Goal: Information Seeking & Learning: Learn about a topic

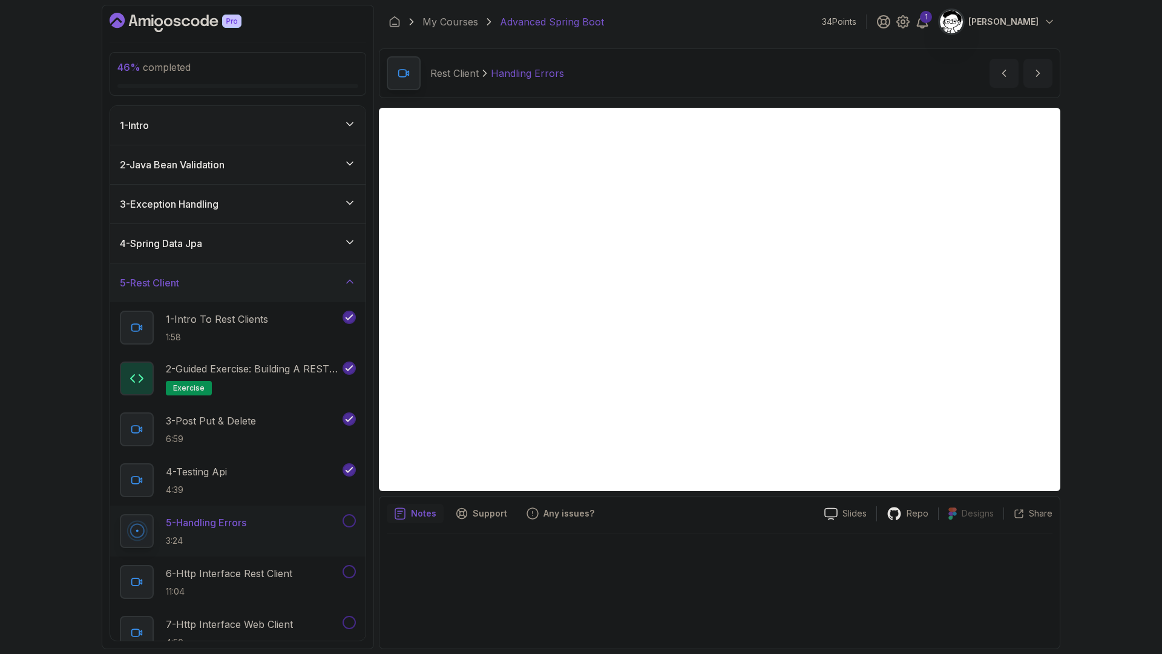
click at [24, 214] on div "46 % completed 1 - Intro 2 - Java Bean Validation 3 - Exception Handling 4 - Sp…" at bounding box center [581, 327] width 1162 height 654
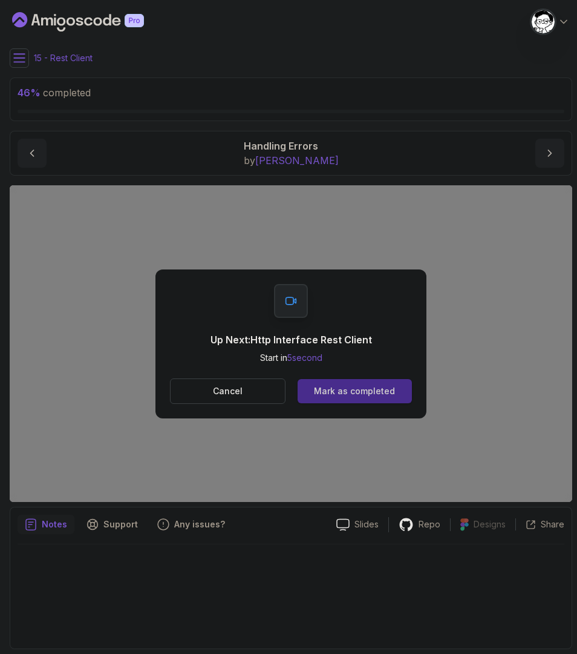
click at [351, 388] on div "Mark as completed" at bounding box center [354, 391] width 81 height 12
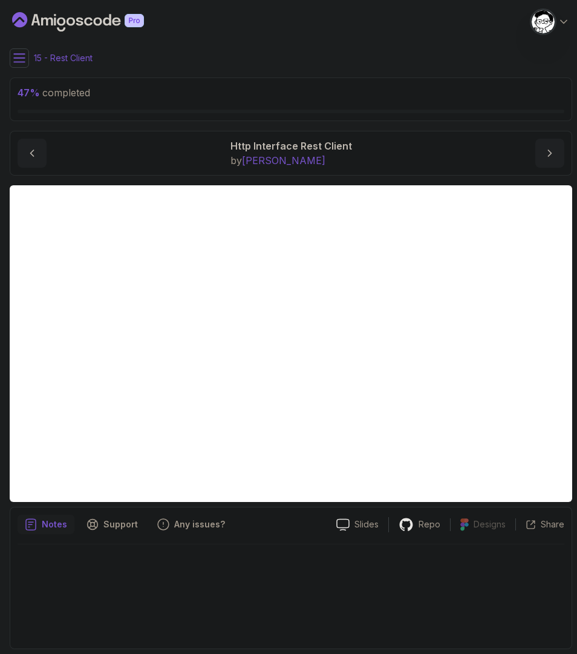
click at [323, 573] on div at bounding box center [291, 592] width 547 height 97
click at [327, 557] on div at bounding box center [291, 592] width 547 height 97
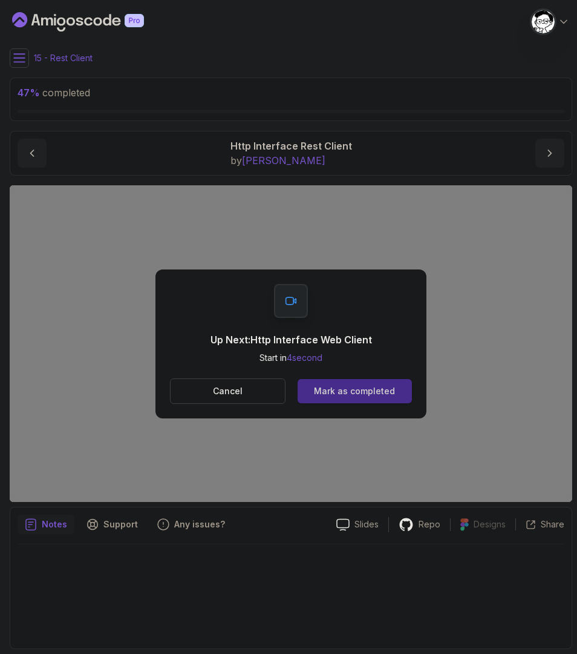
click at [344, 390] on div "Mark as completed" at bounding box center [354, 391] width 81 height 12
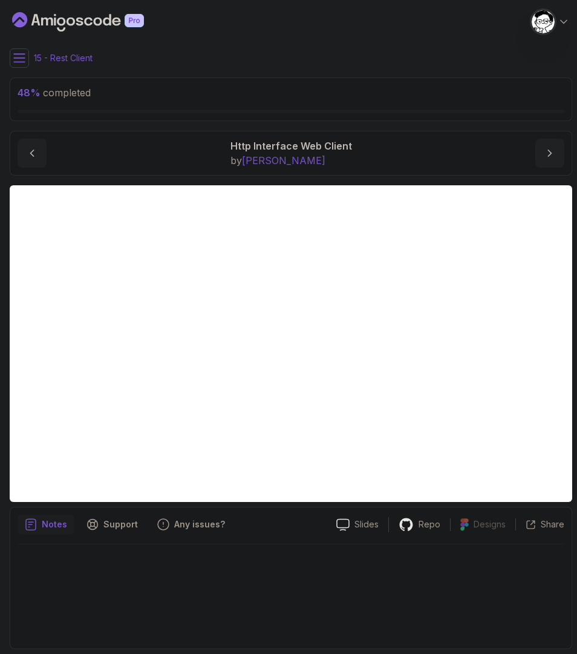
click at [76, 93] on span "48 % completed" at bounding box center [54, 93] width 73 height 12
click at [27, 57] on button at bounding box center [19, 57] width 19 height 19
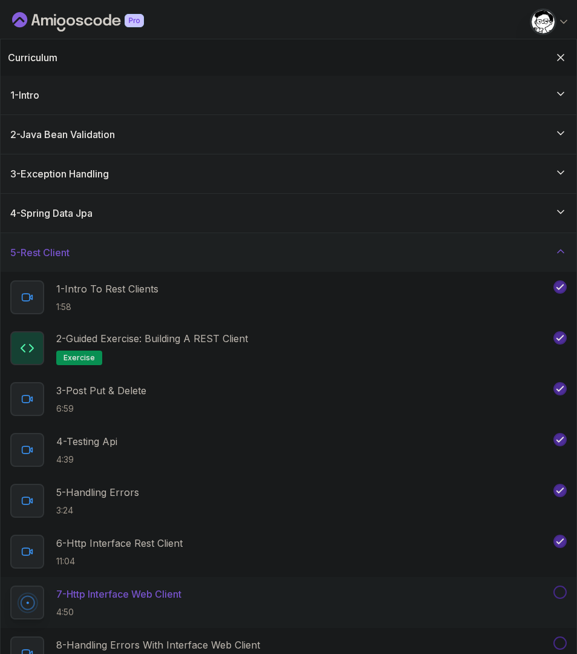
click at [53, 249] on h3 "5 - Rest Client" at bounding box center [39, 252] width 59 height 15
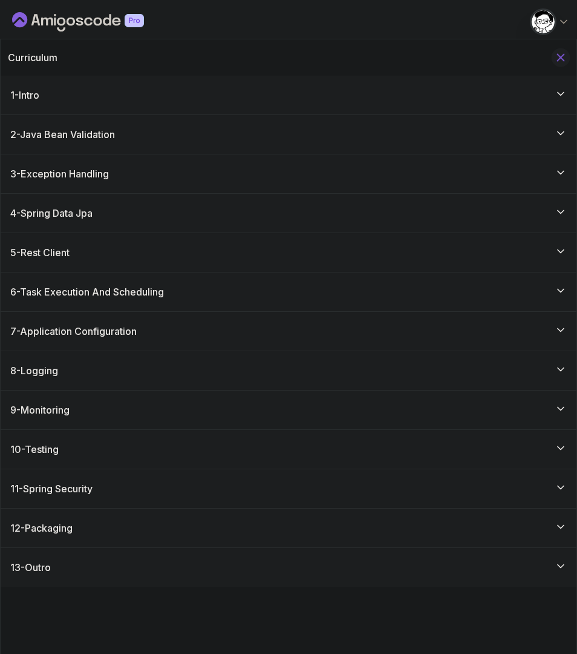
click at [559, 49] on button "Hide Curriculum for mobile" at bounding box center [561, 57] width 19 height 19
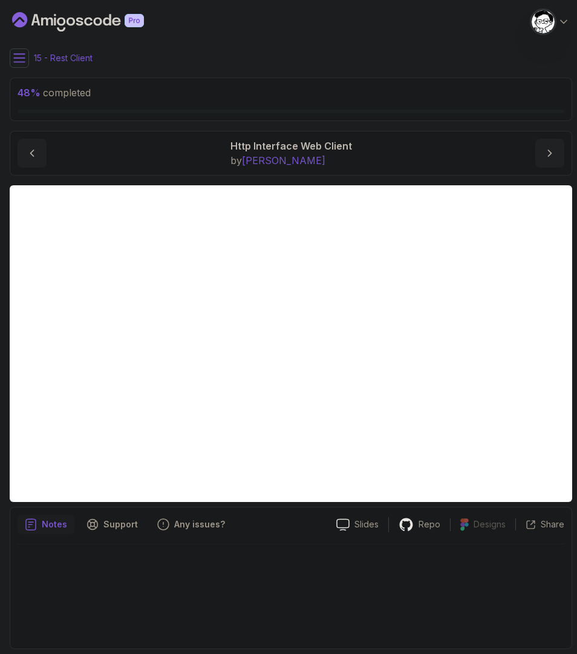
click at [17, 62] on icon at bounding box center [19, 58] width 11 height 8
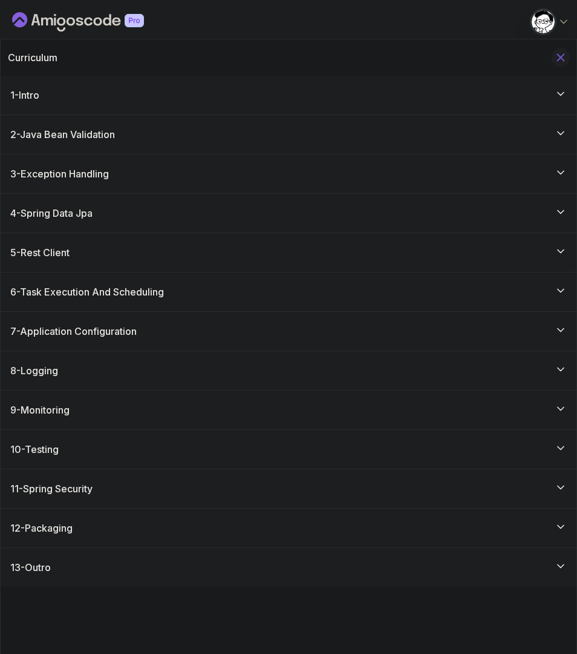
click at [567, 53] on icon "Hide Curriculum for mobile" at bounding box center [560, 57] width 13 height 13
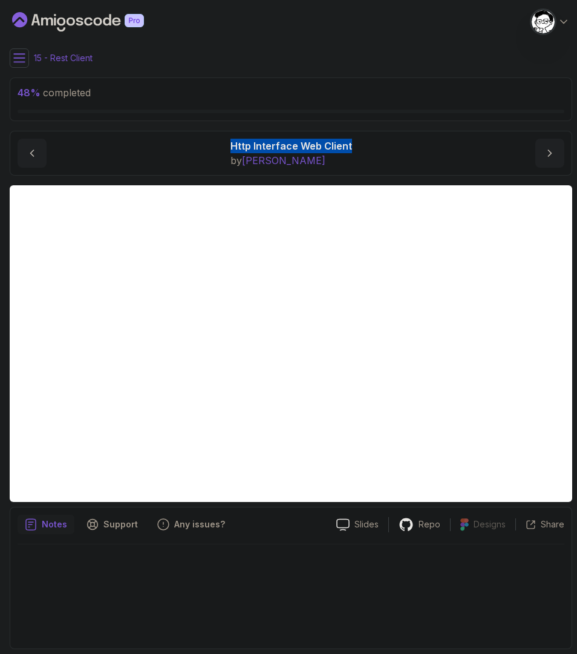
drag, startPoint x: 322, startPoint y: 140, endPoint x: 362, endPoint y: 140, distance: 40.6
click at [362, 140] on div "Http Interface Web Client by [PERSON_NAME]" at bounding box center [291, 153] width 547 height 29
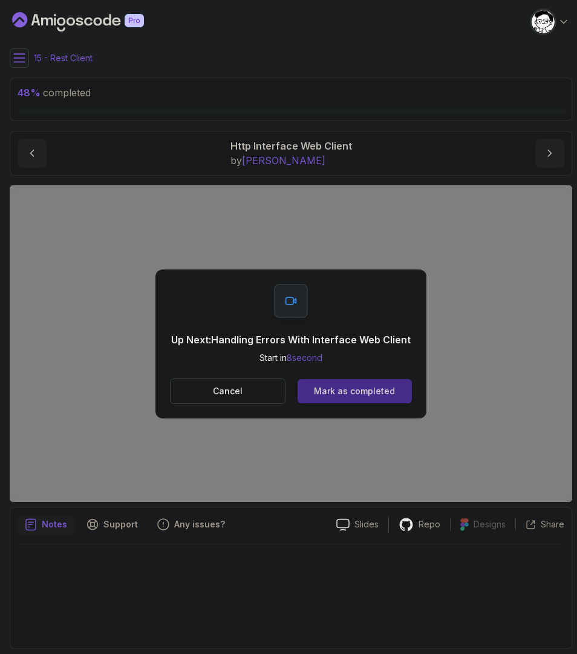
click at [347, 390] on div "Mark as completed" at bounding box center [354, 391] width 81 height 12
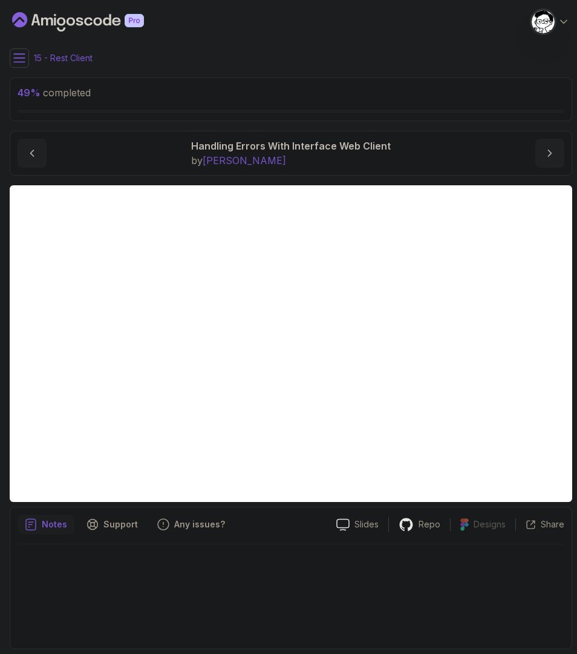
click at [12, 55] on button at bounding box center [19, 57] width 19 height 19
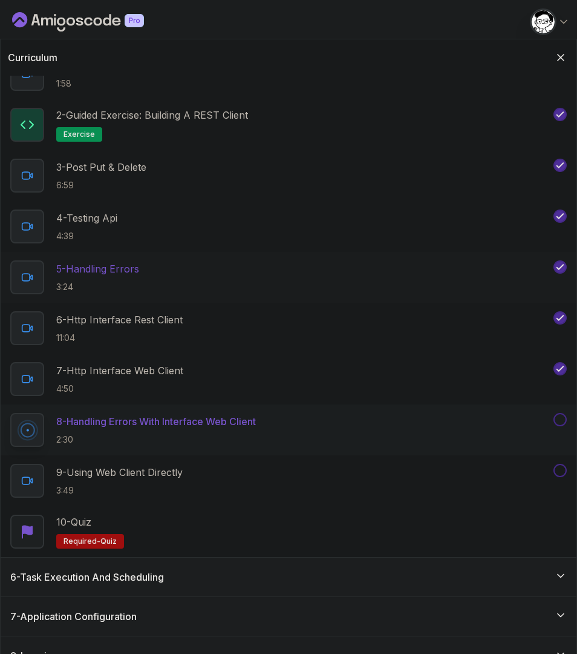
scroll to position [45, 0]
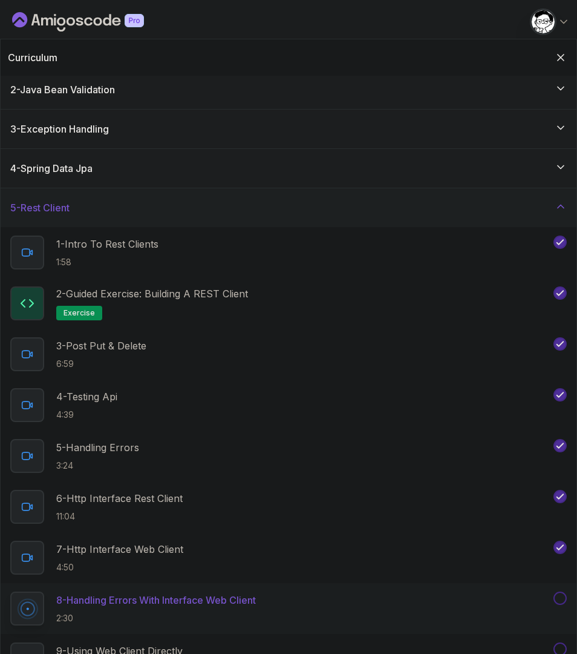
click at [81, 208] on div "5 - Rest Client" at bounding box center [288, 207] width 557 height 15
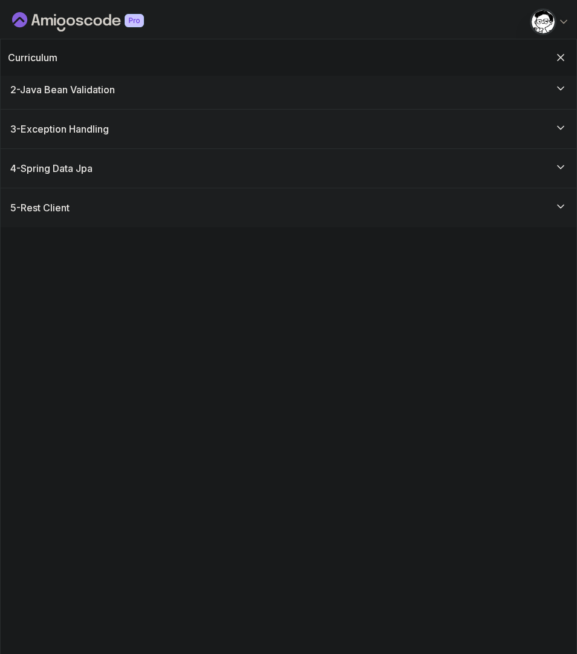
scroll to position [0, 0]
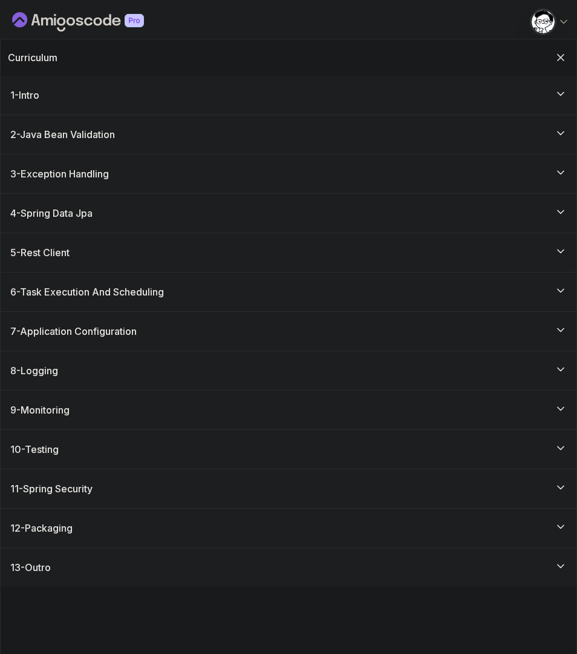
click at [84, 203] on div "4 - Spring Data Jpa" at bounding box center [289, 213] width 576 height 39
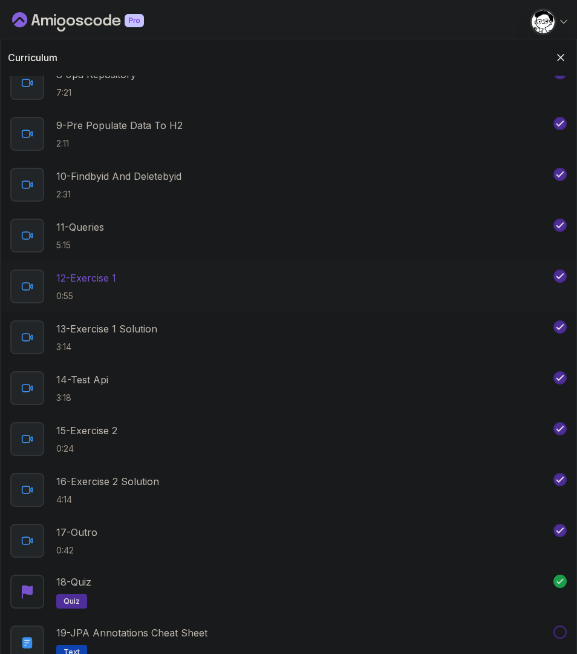
scroll to position [641, 0]
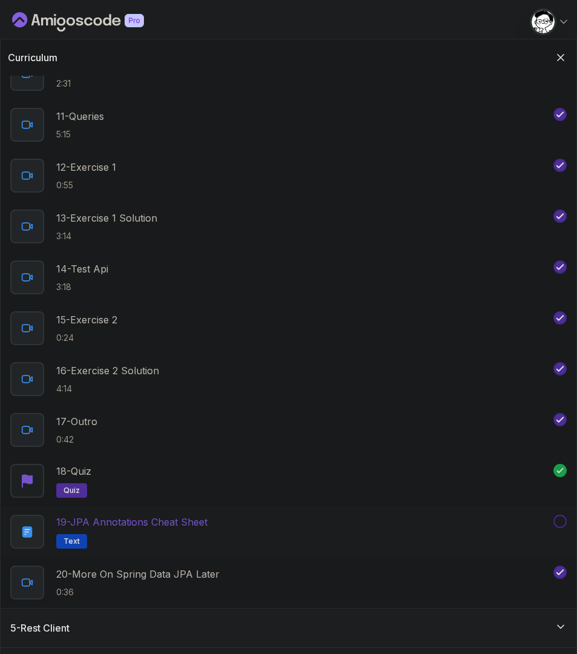
click at [555, 520] on button at bounding box center [560, 520] width 13 height 13
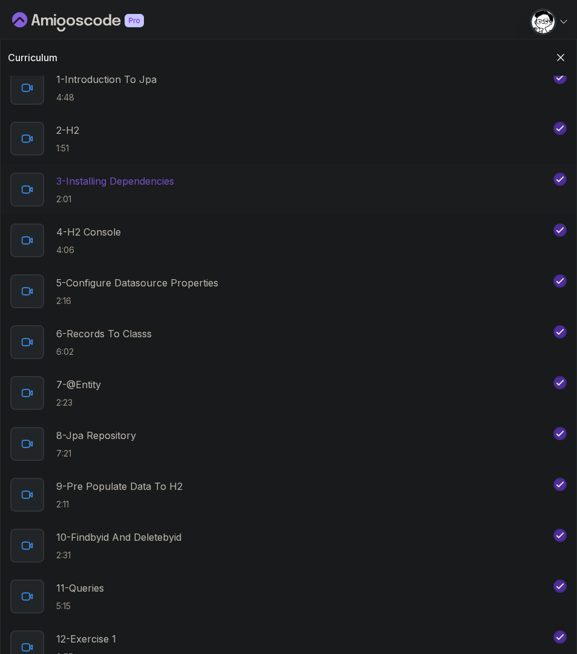
scroll to position [0, 0]
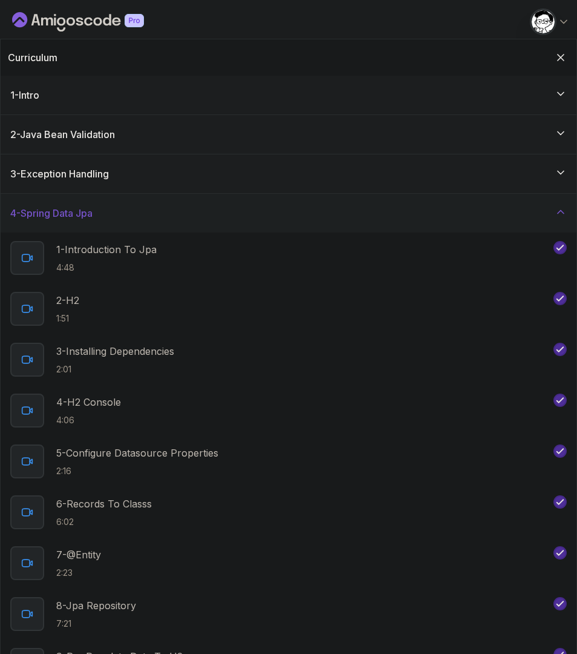
click at [122, 221] on div "4 - Spring Data Jpa" at bounding box center [289, 213] width 576 height 39
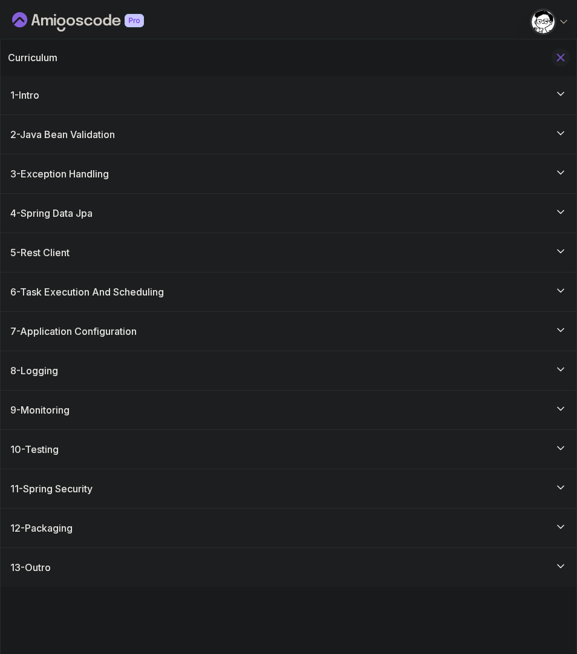
click at [563, 53] on icon "Hide Curriculum for mobile" at bounding box center [560, 57] width 13 height 13
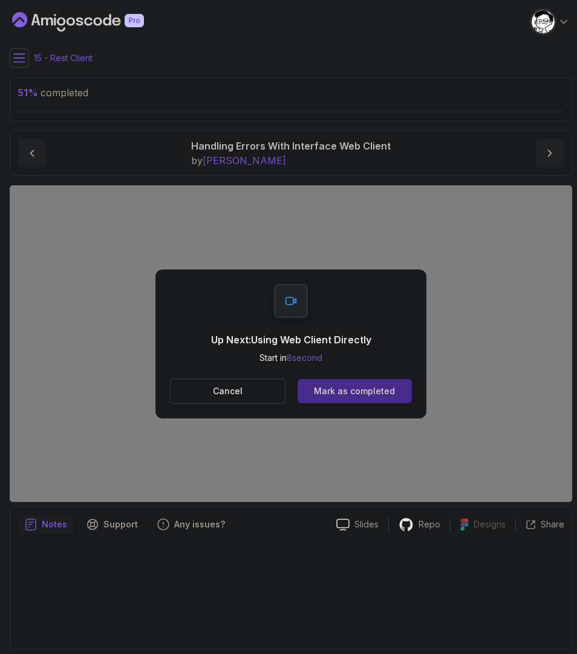
click at [342, 390] on div "Mark as completed" at bounding box center [354, 391] width 81 height 12
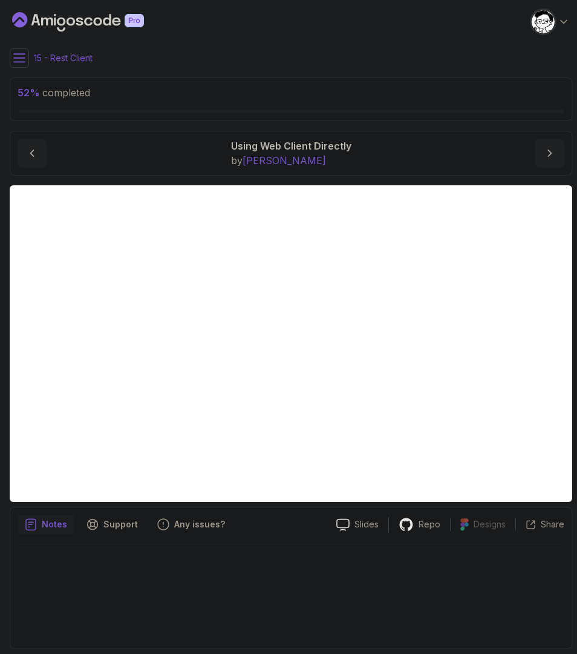
click at [301, 569] on div at bounding box center [291, 592] width 547 height 97
click at [307, 638] on div at bounding box center [291, 592] width 547 height 97
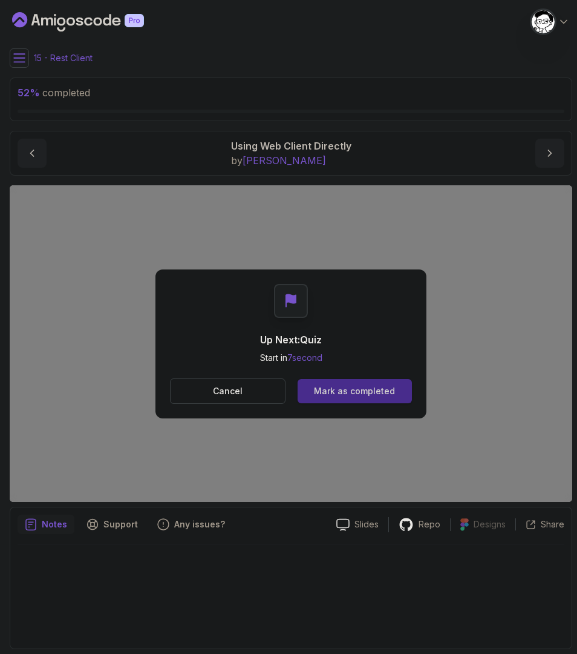
click at [352, 393] on div "Mark as completed" at bounding box center [354, 391] width 81 height 12
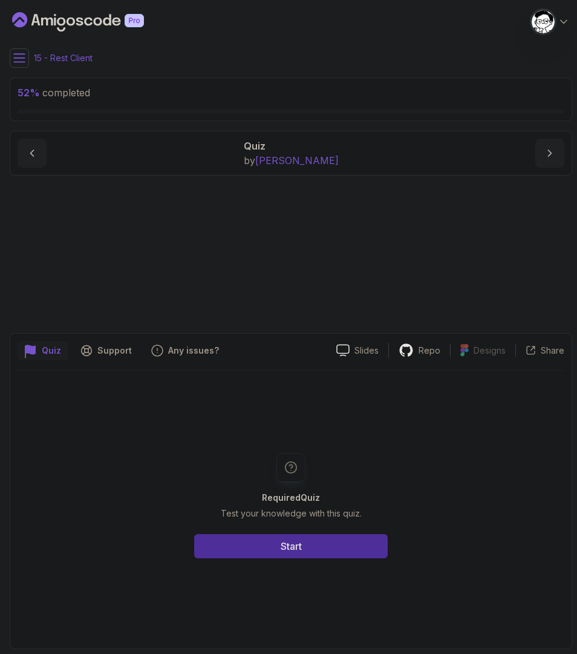
click at [354, 390] on div "Required Quiz Test your knowledge with this quiz. Start" at bounding box center [291, 505] width 547 height 271
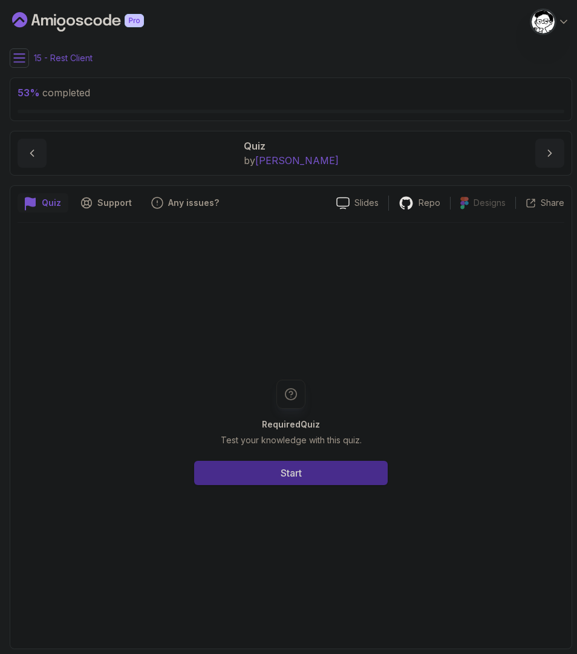
click at [322, 479] on button "Start" at bounding box center [291, 473] width 194 height 24
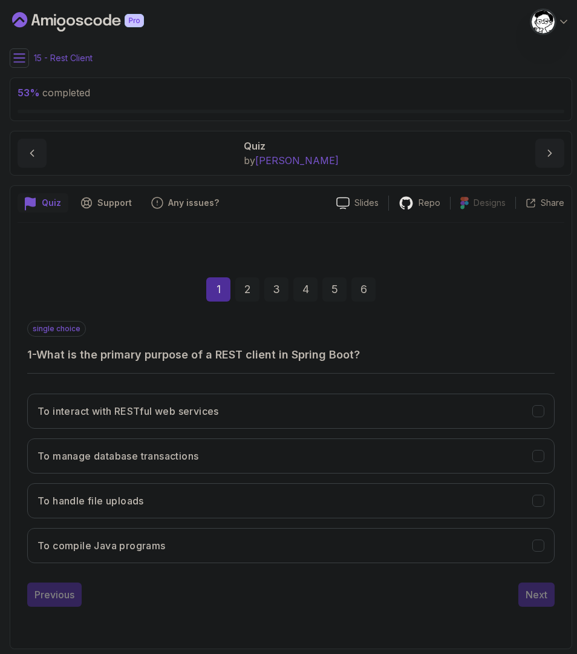
drag, startPoint x: 41, startPoint y: 355, endPoint x: 260, endPoint y: 358, distance: 219.7
click at [259, 358] on h3 "1 - What is the primary purpose of a REST client in Spring Boot?" at bounding box center [291, 354] width 528 height 17
click at [272, 359] on h3 "1 - What is the primary purpose of a REST client in Spring Boot?" at bounding box center [291, 354] width 528 height 17
click at [205, 399] on button "To interact with RESTful web services" at bounding box center [291, 410] width 528 height 35
click at [522, 595] on button "Next" at bounding box center [537, 594] width 36 height 24
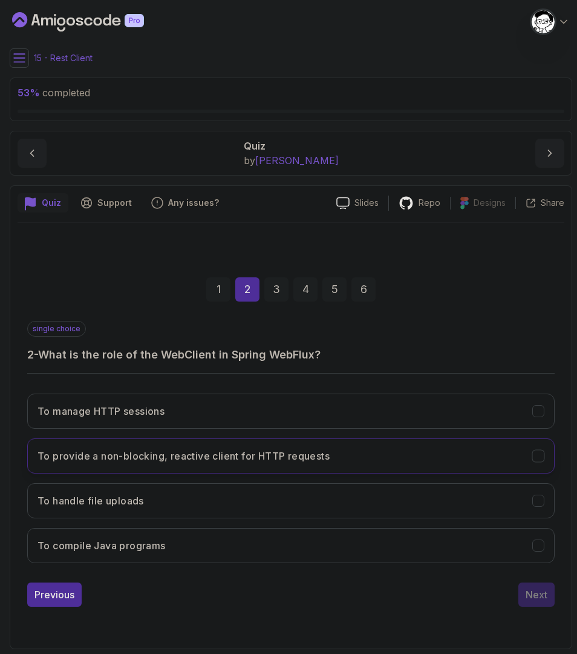
click at [165, 450] on h3 "To provide a non-blocking, reactive client for HTTP requests" at bounding box center [184, 455] width 292 height 15
click at [536, 592] on div "Next" at bounding box center [537, 594] width 22 height 15
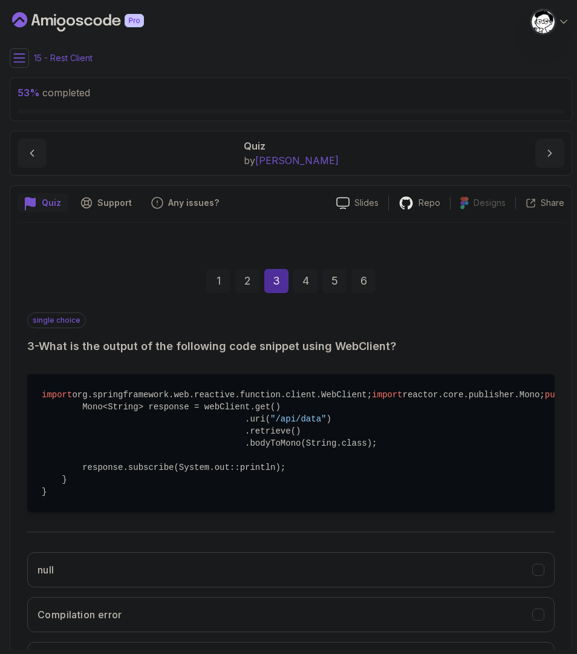
scroll to position [32, 0]
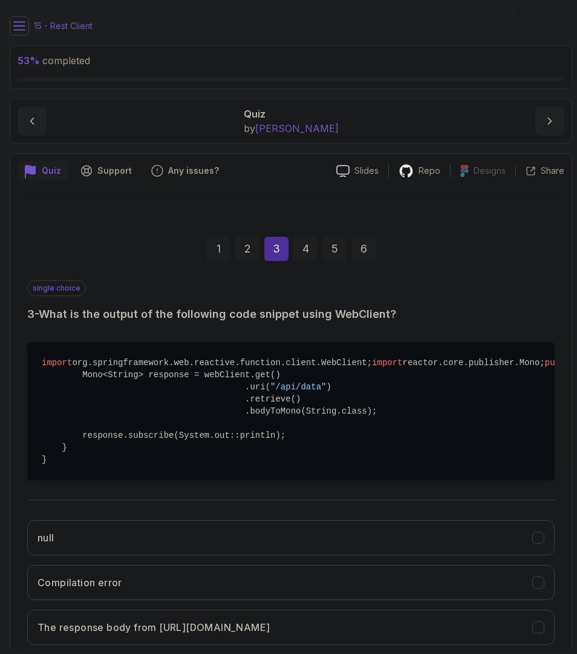
drag, startPoint x: 48, startPoint y: 370, endPoint x: 53, endPoint y: 376, distance: 7.7
click at [372, 367] on span "import" at bounding box center [387, 363] width 30 height 10
drag, startPoint x: 75, startPoint y: 408, endPoint x: 104, endPoint y: 413, distance: 29.4
click at [102, 408] on pre "import org.springframework.web.reactive.function.client.WebClient; import react…" at bounding box center [291, 411] width 528 height 138
click at [105, 416] on pre "import org.springframework.web.reactive.function.client.WebClient; import react…" at bounding box center [291, 411] width 528 height 138
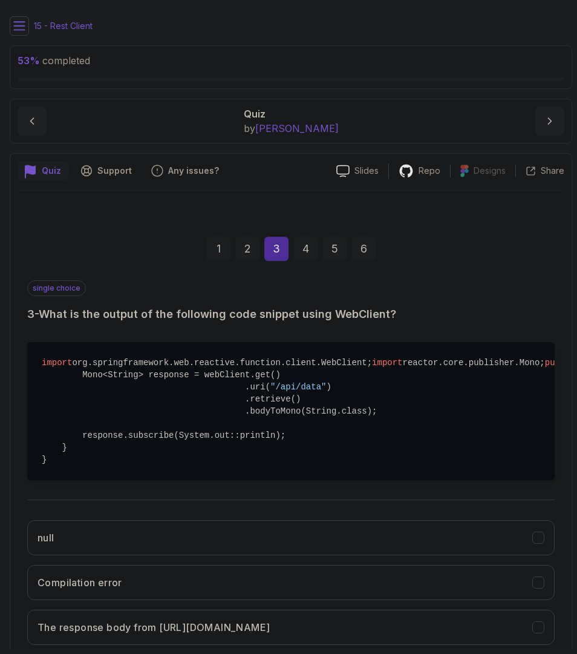
drag, startPoint x: 100, startPoint y: 419, endPoint x: 155, endPoint y: 425, distance: 54.9
click at [155, 425] on pre "import org.springframework.web.reactive.function.client.WebClient; import react…" at bounding box center [291, 411] width 528 height 138
click at [233, 426] on pre "import org.springframework.web.reactive.function.client.WebClient; import react…" at bounding box center [291, 411] width 528 height 138
drag, startPoint x: 254, startPoint y: 426, endPoint x: 411, endPoint y: 423, distance: 156.8
click at [411, 423] on pre "import org.springframework.web.reactive.function.client.WebClient; import react…" at bounding box center [291, 411] width 528 height 138
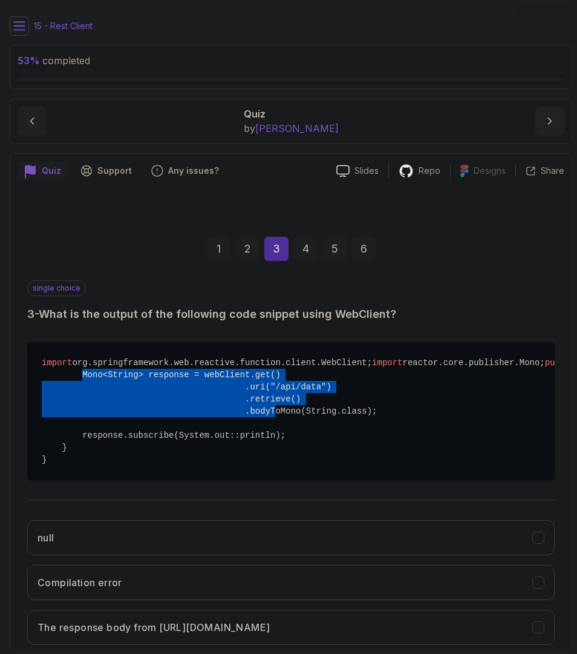
drag, startPoint x: 84, startPoint y: 436, endPoint x: 277, endPoint y: 474, distance: 196.8
click at [277, 474] on pre "import org.springframework.web.reactive.function.client.WebClient; import react…" at bounding box center [291, 411] width 528 height 138
click at [134, 476] on pre "import org.springframework.web.reactive.function.client.WebClient; import react…" at bounding box center [291, 411] width 528 height 138
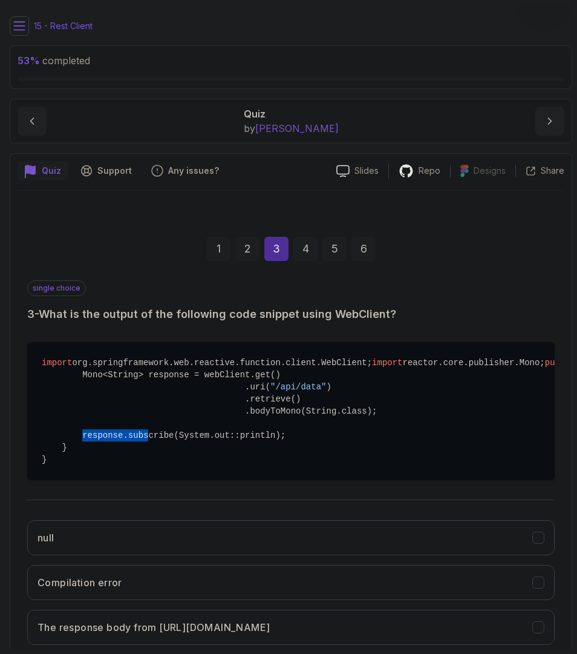
drag, startPoint x: 85, startPoint y: 492, endPoint x: 149, endPoint y: 495, distance: 64.2
click at [149, 480] on pre "import org.springframework.web.reactive.function.client.WebClient; import react…" at bounding box center [291, 411] width 528 height 138
click at [162, 480] on pre "import org.springframework.web.reactive.function.client.WebClient; import react…" at bounding box center [291, 411] width 528 height 138
drag, startPoint x: 185, startPoint y: 496, endPoint x: 277, endPoint y: 497, distance: 92.0
click at [277, 480] on pre "import org.springframework.web.reactive.function.client.WebClient; import react…" at bounding box center [291, 411] width 528 height 138
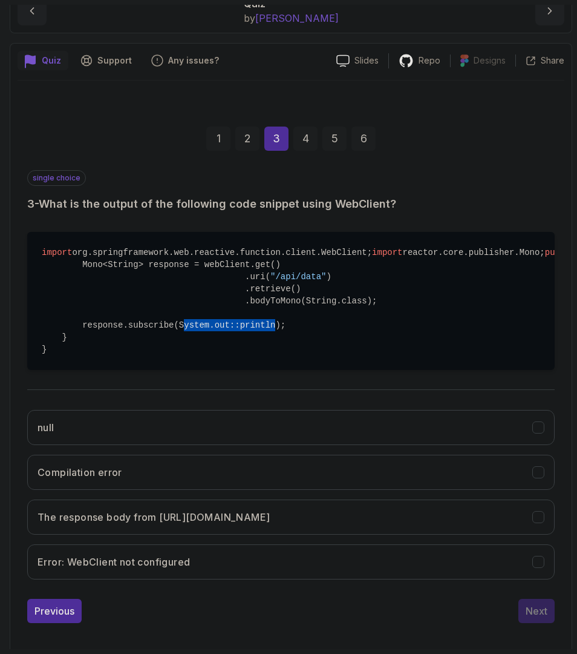
scroll to position [149, 0]
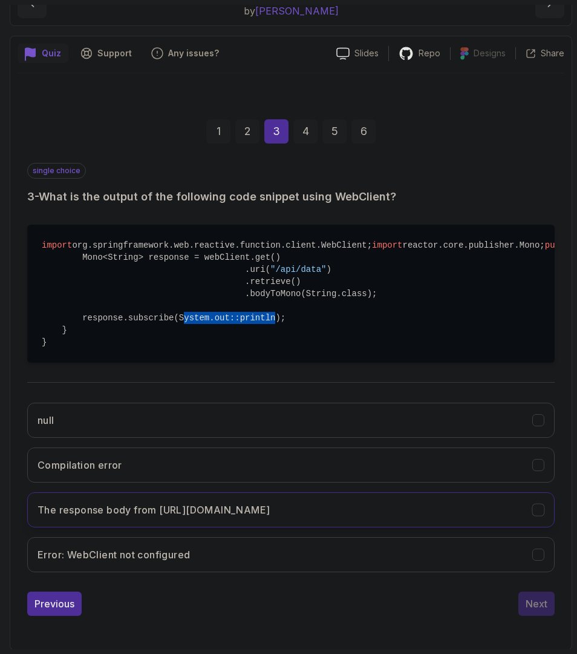
click at [270, 517] on h3 "The response body from [URL][DOMAIN_NAME]" at bounding box center [154, 509] width 232 height 15
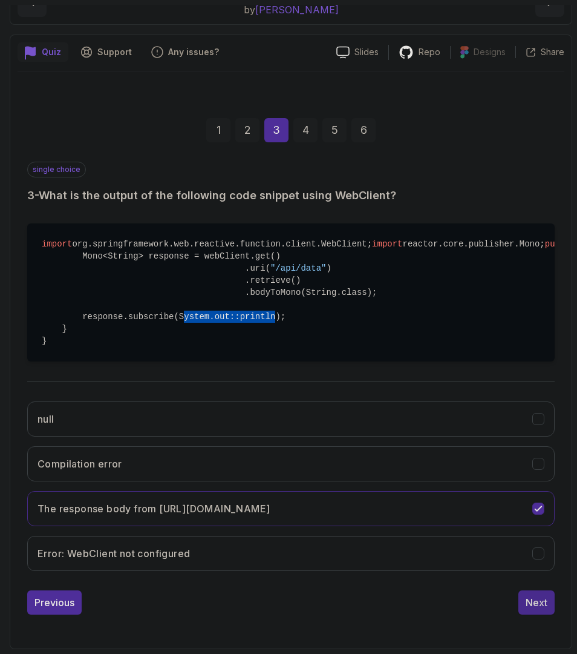
click at [542, 609] on div "Next" at bounding box center [537, 602] width 22 height 15
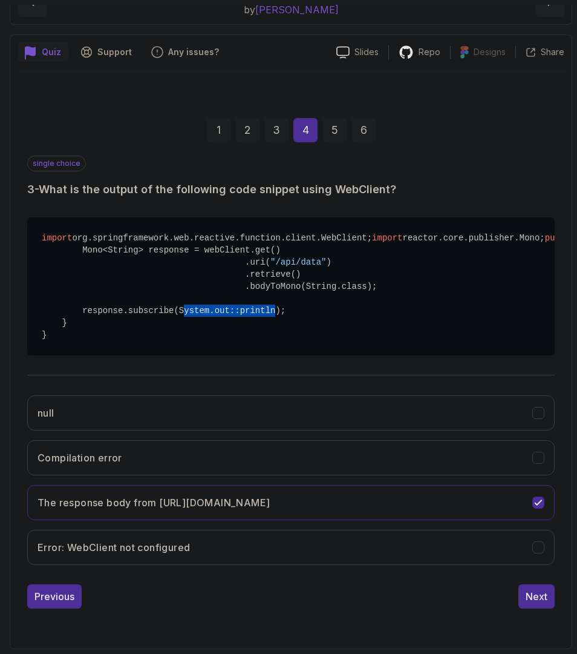
scroll to position [0, 0]
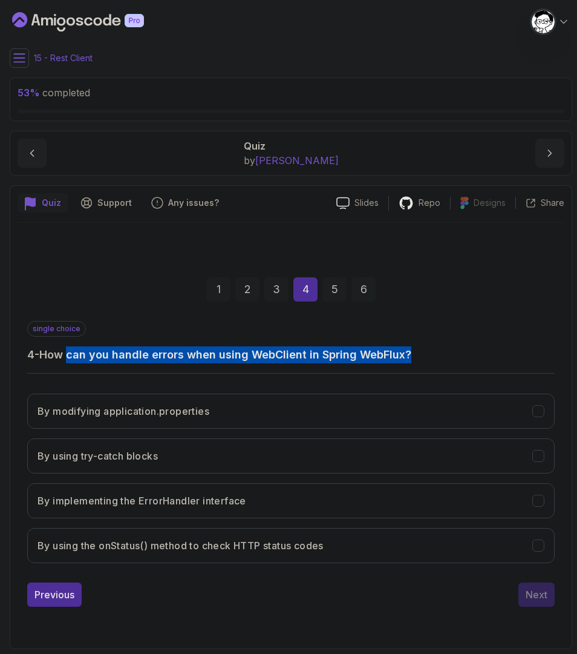
drag, startPoint x: 73, startPoint y: 353, endPoint x: 451, endPoint y: 355, distance: 378.8
click at [451, 355] on h3 "4 - How can you handle errors when using WebClient in Spring WebFlux?" at bounding box center [291, 354] width 528 height 17
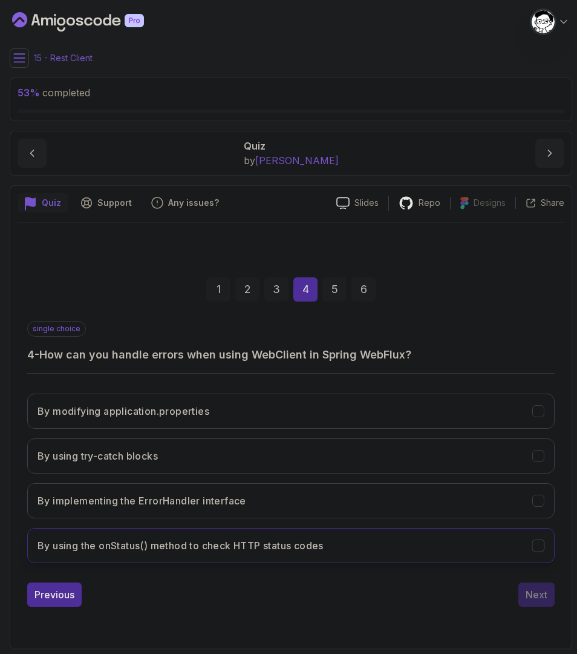
click at [195, 545] on h3 "By using the onStatus() method to check HTTP status codes" at bounding box center [181, 545] width 286 height 15
drag, startPoint x: 533, startPoint y: 596, endPoint x: 433, endPoint y: 615, distance: 101.7
click at [433, 615] on div "1 2 3 4 5 6 single choice 4 - How can you handle errors when using WebClient in…" at bounding box center [291, 432] width 547 height 418
click at [534, 603] on button "Next" at bounding box center [537, 594] width 36 height 24
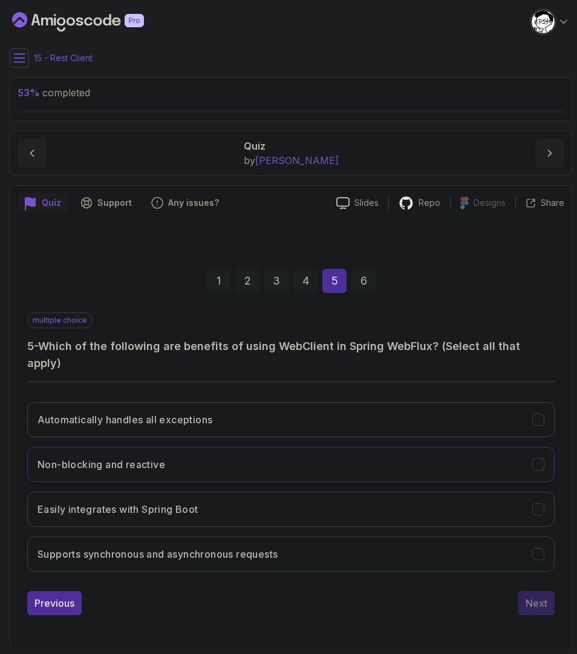
click at [120, 468] on button "Non-blocking and reactive" at bounding box center [291, 464] width 528 height 35
click at [97, 503] on h3 "Easily integrates with Spring Boot" at bounding box center [118, 509] width 161 height 15
click at [220, 546] on h3 "Supports synchronous and asynchronous requests" at bounding box center [158, 553] width 240 height 15
click at [408, 554] on button "Supports synchronous and asynchronous requests" at bounding box center [291, 553] width 528 height 35
click at [542, 595] on div "Next" at bounding box center [537, 602] width 22 height 15
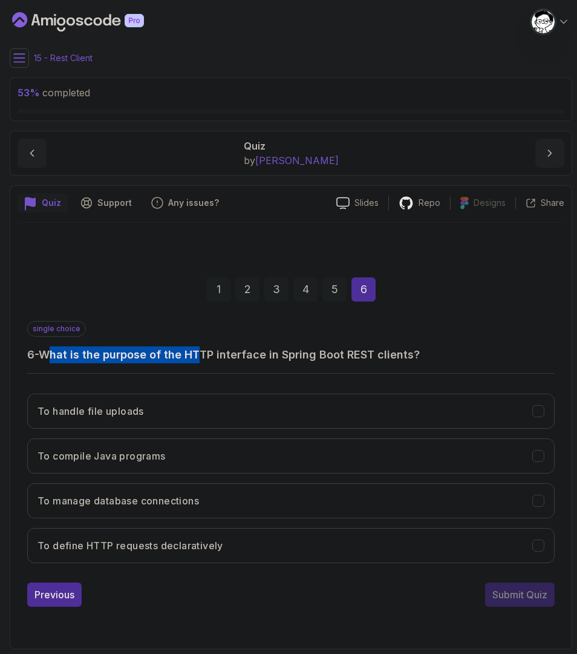
drag, startPoint x: 53, startPoint y: 355, endPoint x: 203, endPoint y: 354, distance: 150.1
click at [203, 354] on h3 "6 - What is the purpose of the HTTP interface in Spring Boot REST clients?" at bounding box center [291, 354] width 528 height 17
click at [206, 355] on h3 "6 - What is the purpose of the HTTP interface in Spring Boot REST clients?" at bounding box center [291, 354] width 528 height 17
click at [157, 536] on button "To define HTTP requests declaratively" at bounding box center [291, 545] width 528 height 35
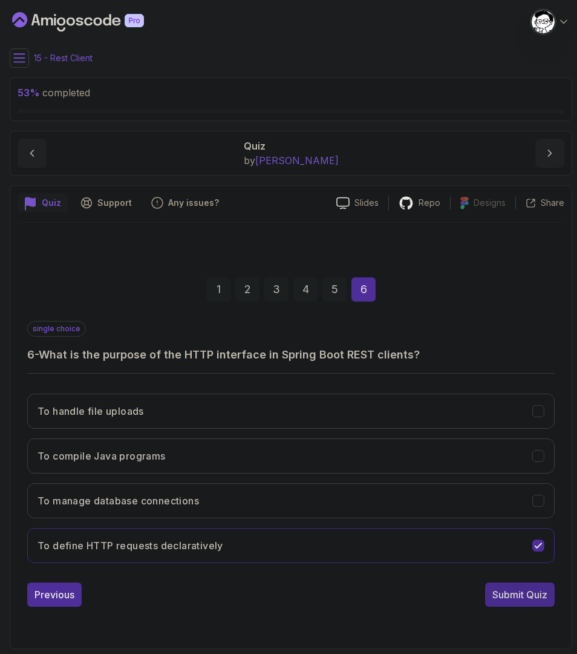
click at [497, 597] on div "Submit Quiz" at bounding box center [520, 594] width 55 height 15
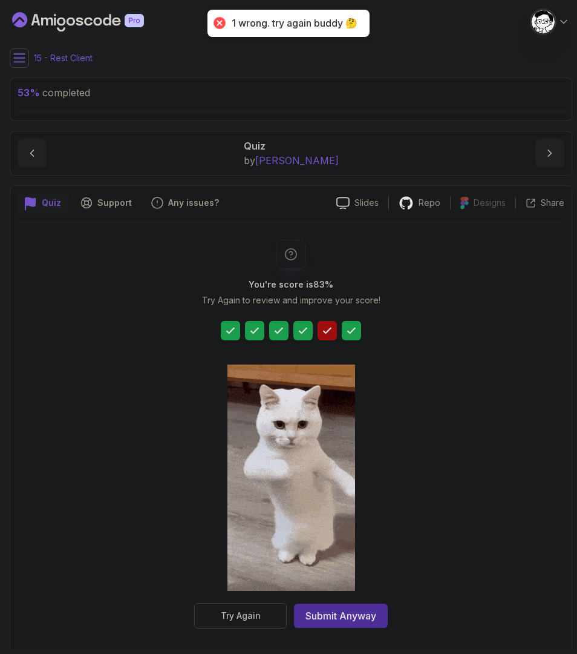
click at [324, 335] on icon at bounding box center [327, 330] width 12 height 12
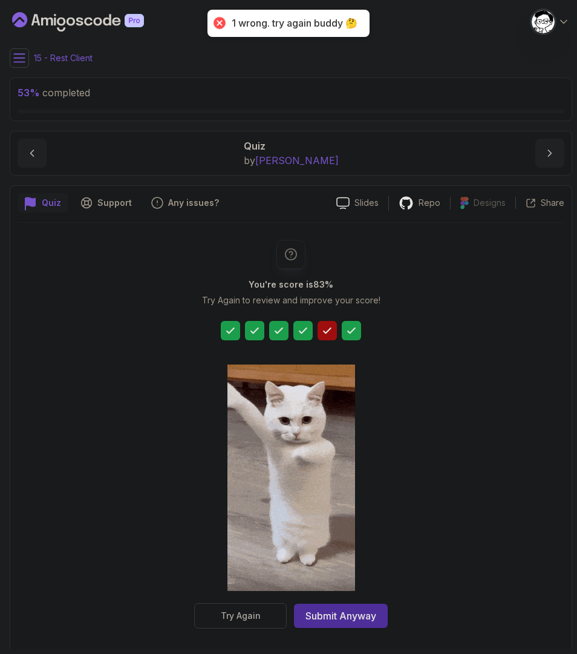
click at [246, 613] on div "Try Again" at bounding box center [241, 615] width 40 height 12
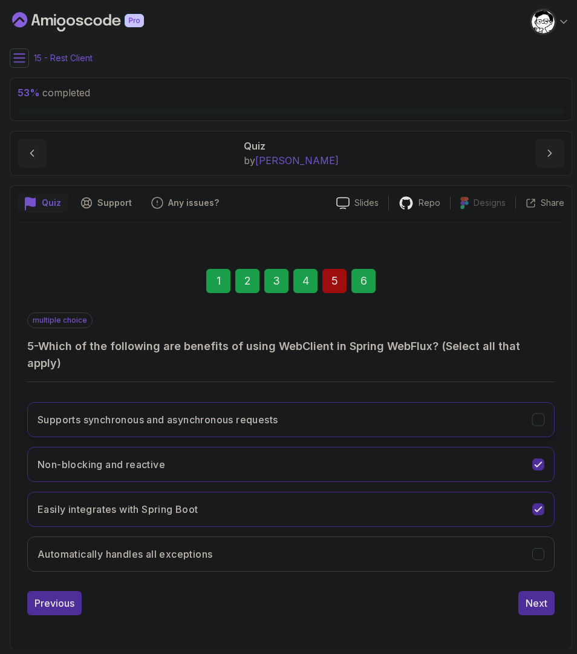
click at [123, 412] on h3 "Supports synchronous and asynchronous requests" at bounding box center [158, 419] width 240 height 15
click at [539, 599] on div "Next" at bounding box center [537, 602] width 22 height 15
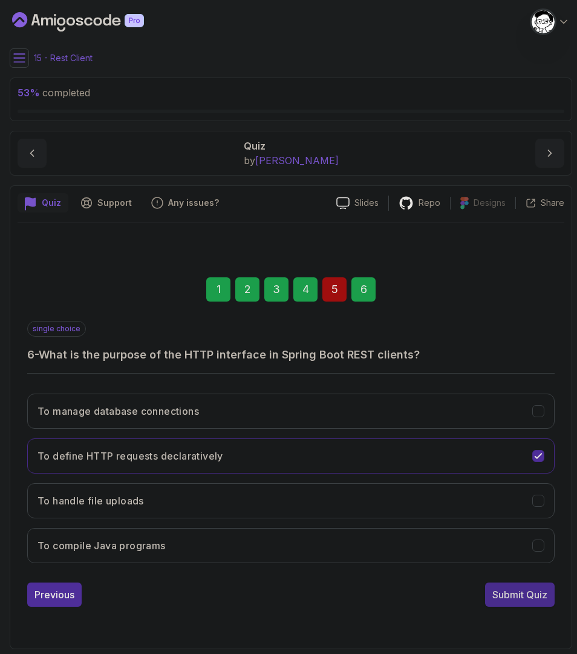
click at [539, 599] on div "Submit Quiz" at bounding box center [520, 594] width 55 height 15
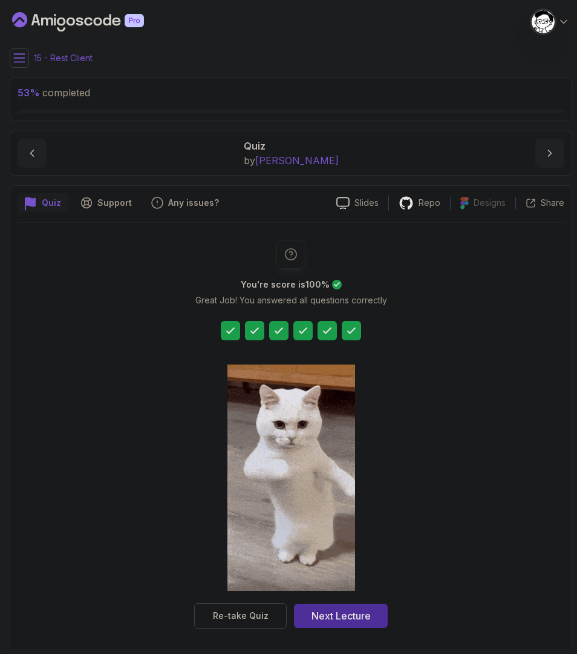
scroll to position [4, 0]
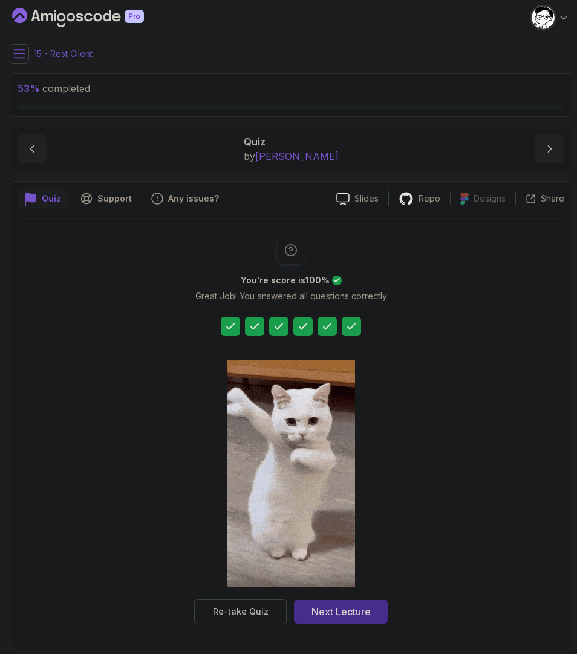
click at [372, 612] on button "Next Lecture" at bounding box center [341, 611] width 94 height 24
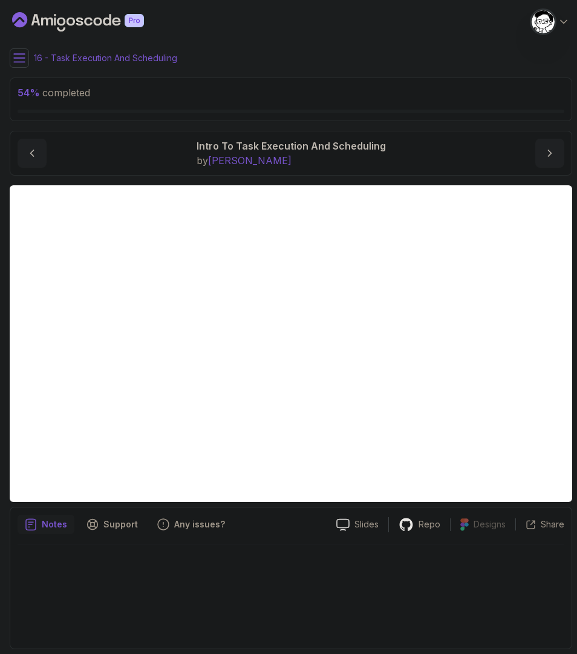
click at [58, 57] on p "16 - Task Execution And Scheduling" at bounding box center [105, 58] width 143 height 12
click at [24, 62] on icon at bounding box center [19, 58] width 11 height 8
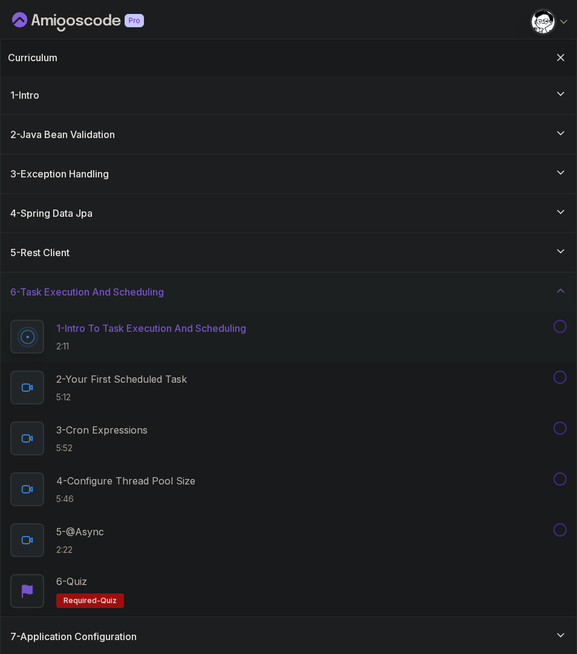
click at [27, 294] on h3 "6 - Task Execution And Scheduling" at bounding box center [87, 291] width 154 height 15
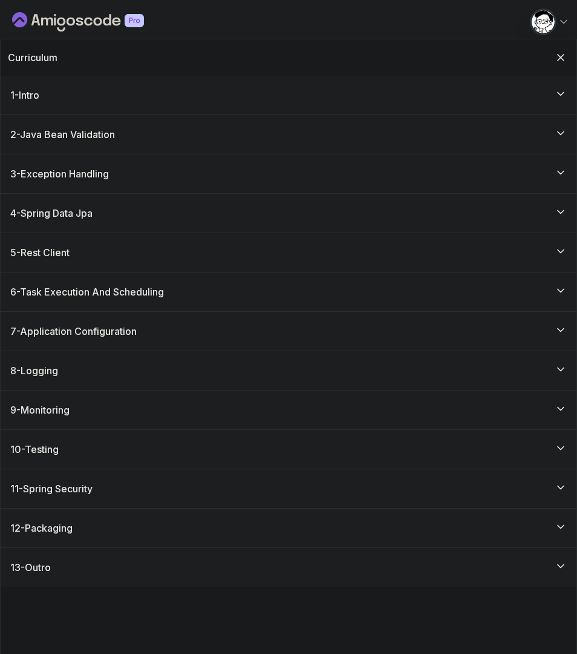
click at [77, 295] on h3 "6 - Task Execution And Scheduling" at bounding box center [87, 291] width 154 height 15
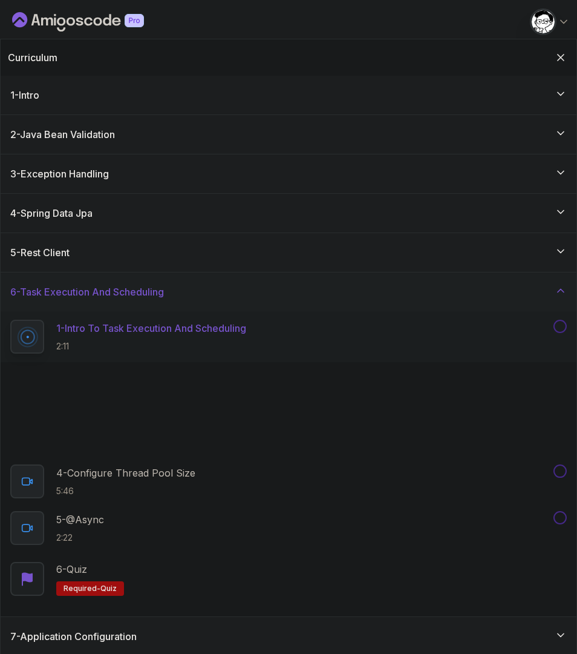
click at [97, 327] on p "1 - Intro To Task Execution And Scheduling" at bounding box center [151, 328] width 190 height 15
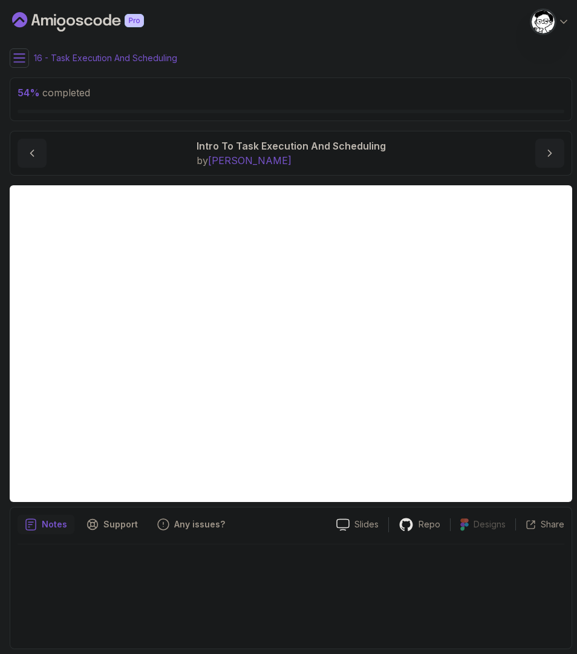
click at [17, 51] on button at bounding box center [19, 57] width 19 height 19
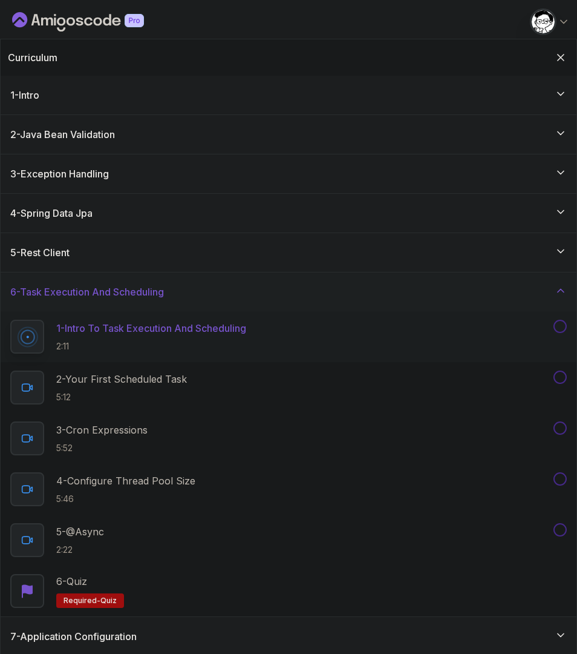
click at [219, 326] on p "1 - Intro To Task Execution And Scheduling" at bounding box center [151, 328] width 190 height 15
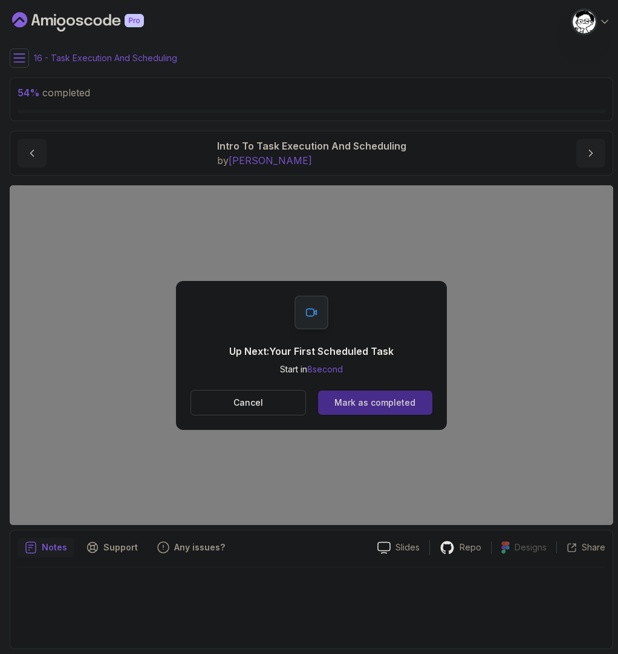
click at [385, 405] on div "Mark as completed" at bounding box center [375, 402] width 81 height 12
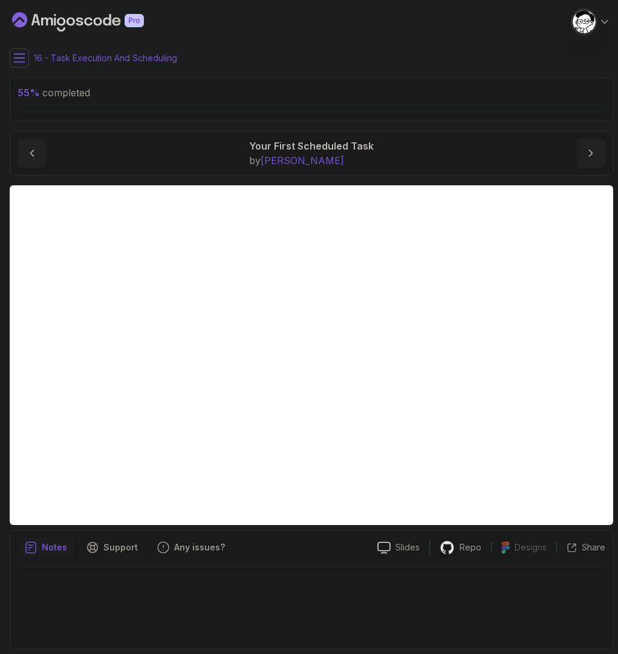
click at [26, 55] on button at bounding box center [19, 57] width 19 height 19
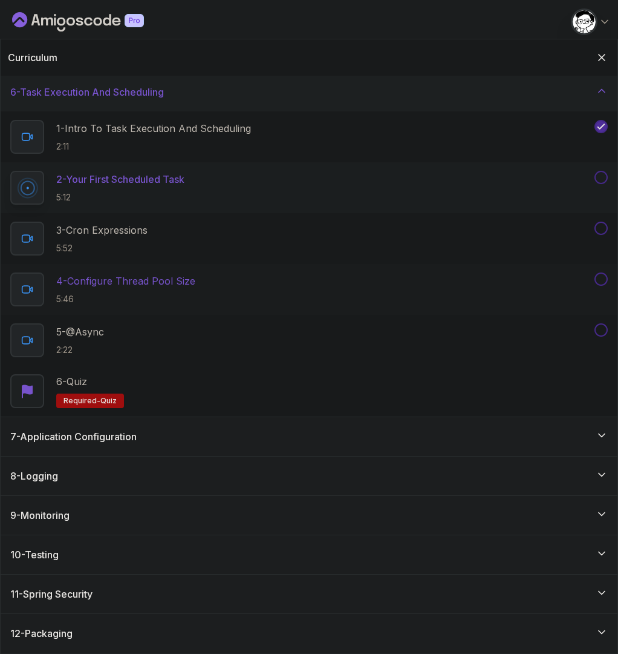
scroll to position [192, 0]
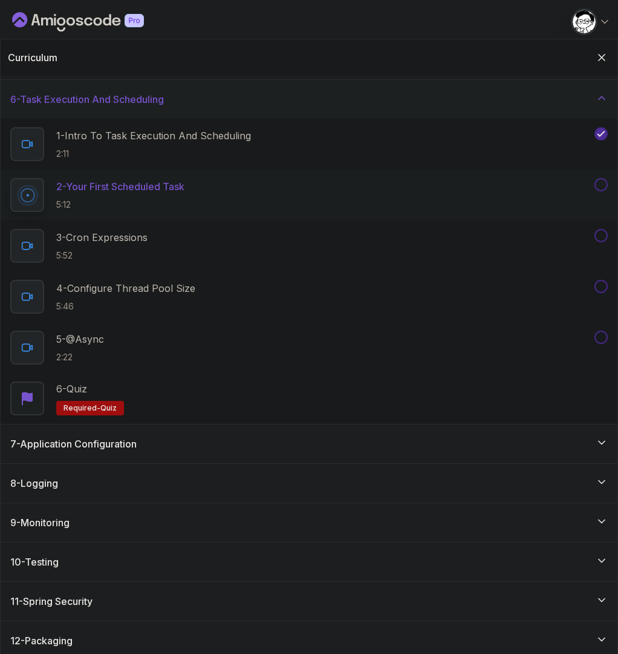
click at [295, 438] on div "7 - Application Configuration" at bounding box center [309, 443] width 598 height 15
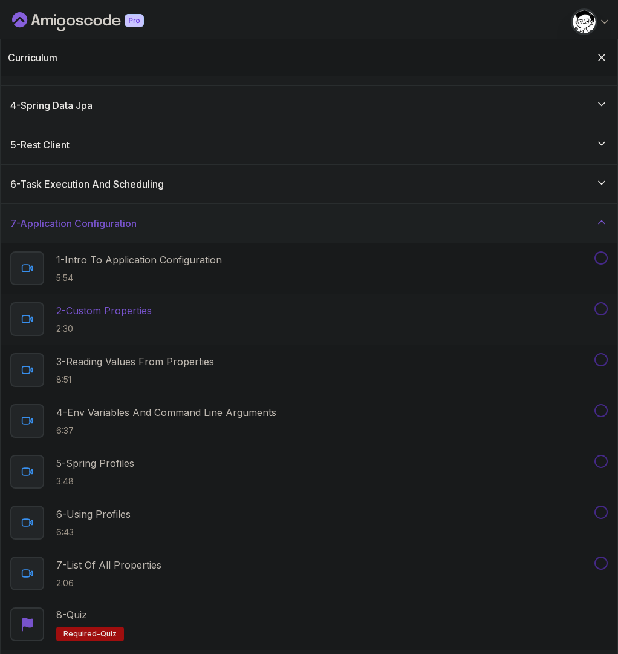
scroll to position [92, 0]
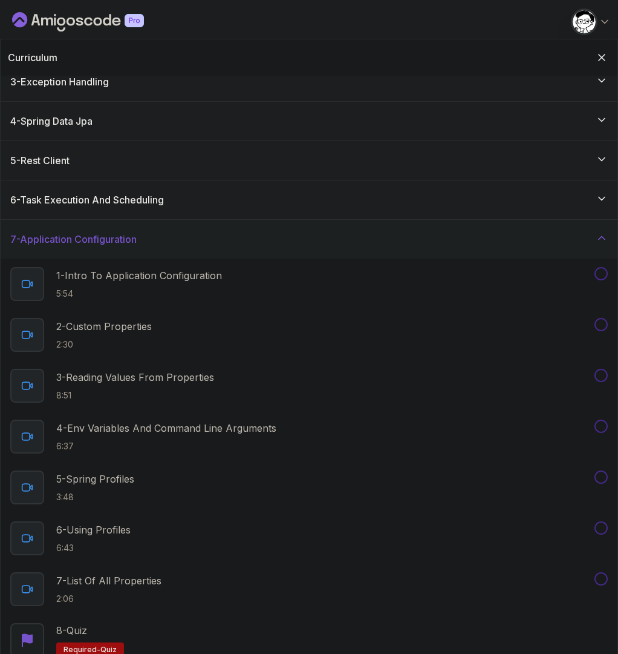
click at [175, 235] on div "7 - Application Configuration" at bounding box center [309, 239] width 598 height 15
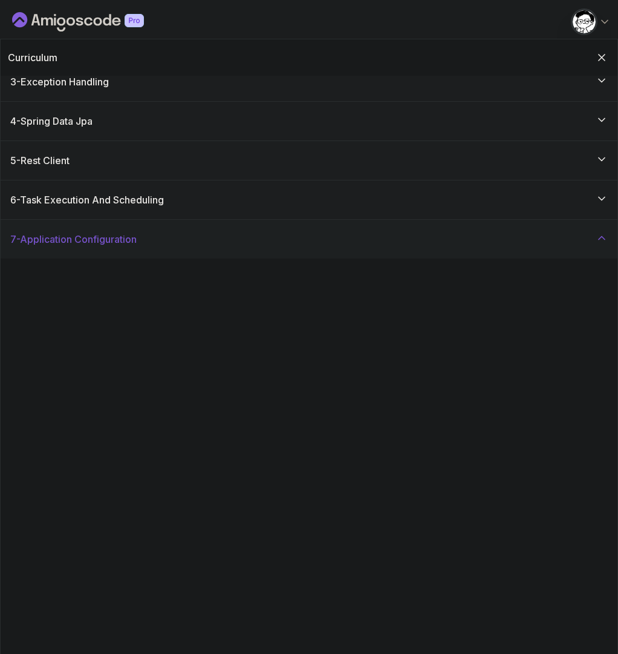
scroll to position [0, 0]
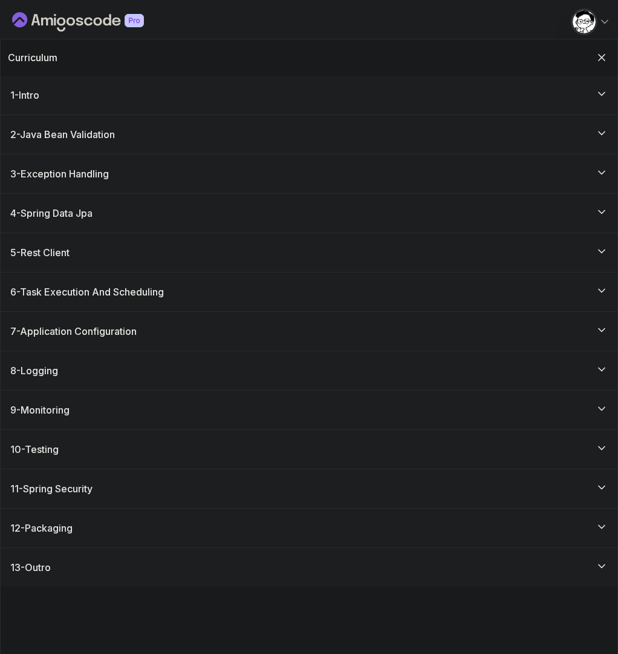
click at [146, 285] on h3 "6 - Task Execution And Scheduling" at bounding box center [87, 291] width 154 height 15
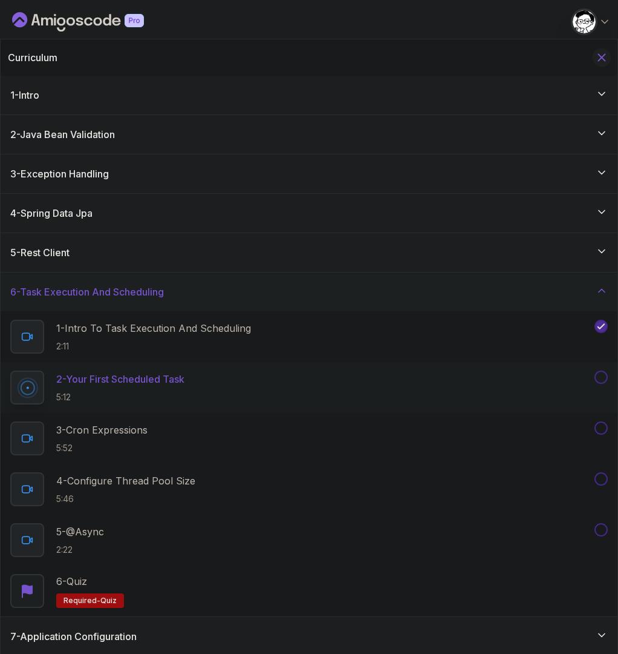
click at [595, 52] on icon "Hide Curriculum for mobile" at bounding box center [601, 57] width 13 height 13
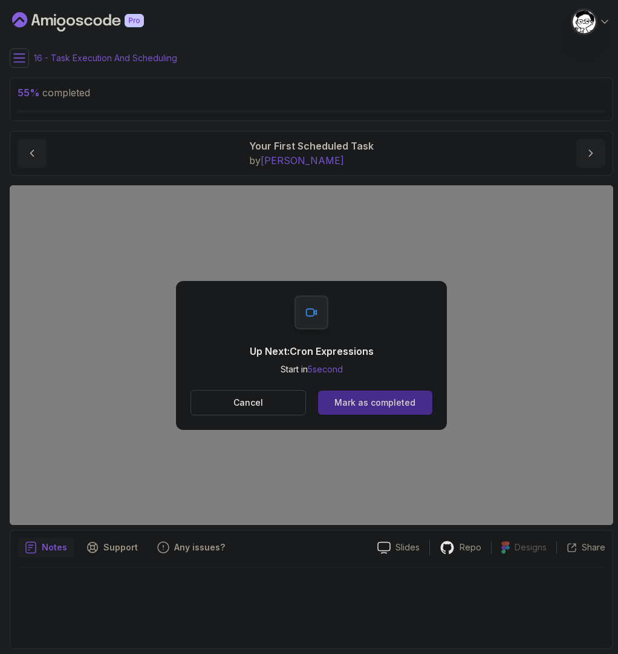
click at [397, 401] on div "Mark as completed" at bounding box center [375, 402] width 81 height 12
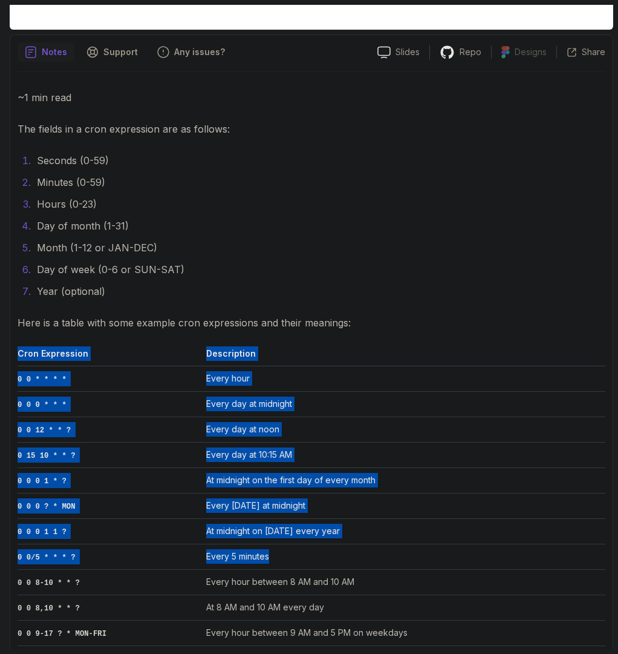
scroll to position [534, 0]
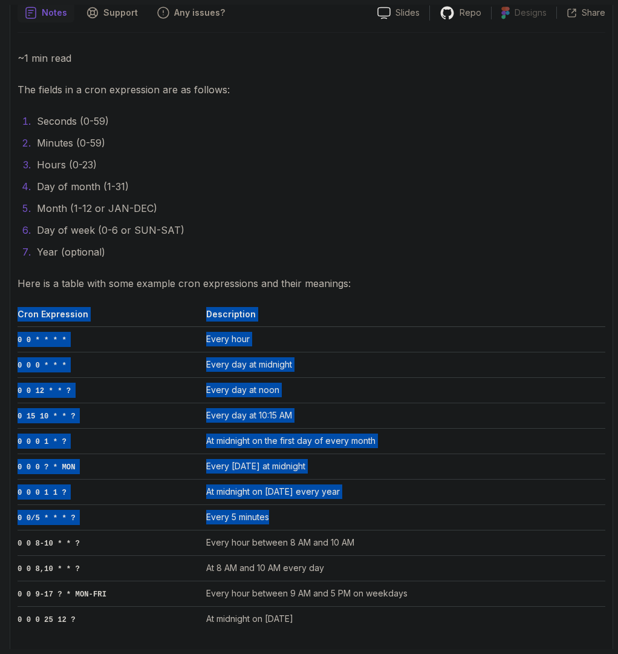
drag, startPoint x: 16, startPoint y: 352, endPoint x: 390, endPoint y: 611, distance: 454.9
click at [390, 611] on div "Notes Support Any issues? Slides Repo Designs Design not available Share ~1 min…" at bounding box center [312, 325] width 604 height 661
copy div "Cron Expression Description 0 0 * * * * Every hour 0 0 0 * * * Every day at mid…"
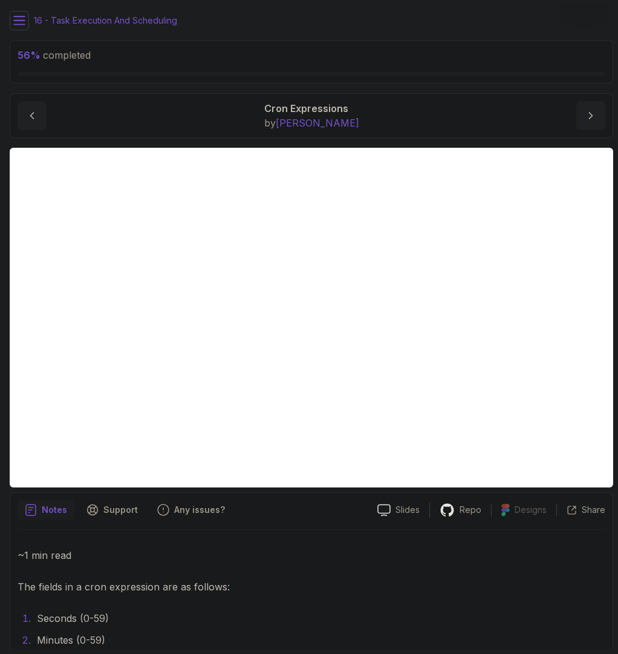
scroll to position [310, 0]
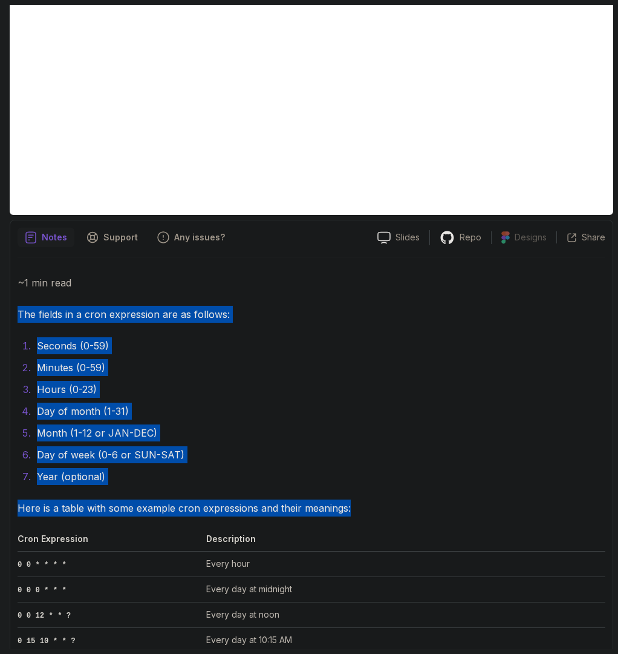
drag, startPoint x: 18, startPoint y: 310, endPoint x: 396, endPoint y: 505, distance: 425.5
click at [396, 505] on div "~1 min read The fields in a cron expression are as follows: Seconds (0-59) Minu…" at bounding box center [312, 565] width 588 height 582
copy div "The fields in a cron expression are as follows: Seconds (0-59) Minutes (0-59) H…"
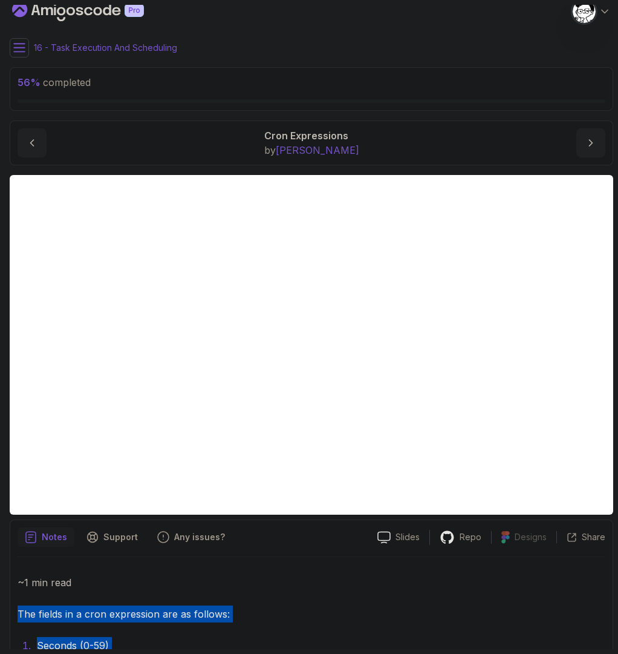
scroll to position [0, 0]
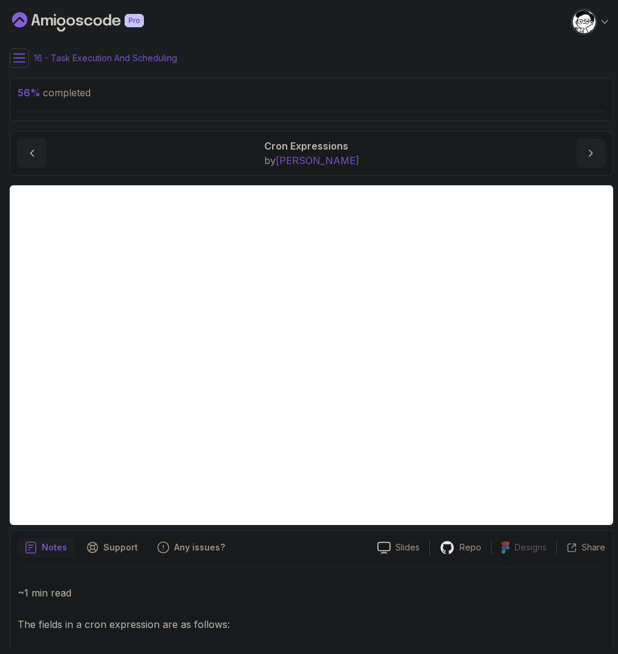
click at [289, 549] on div "Notes Support Any issues?" at bounding box center [193, 546] width 350 height 19
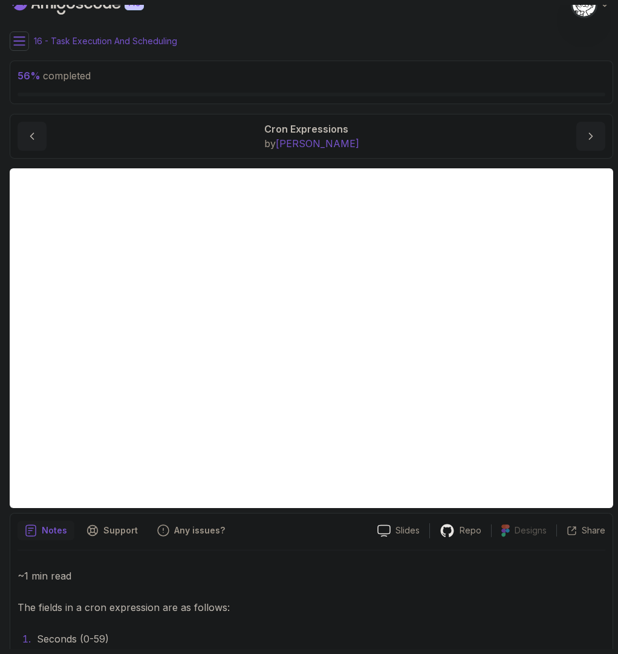
scroll to position [9, 0]
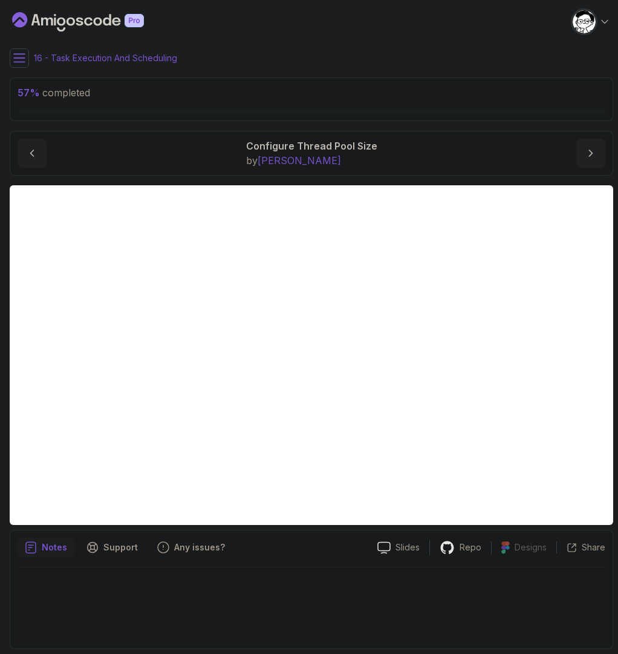
click at [335, 554] on div "Notes Support Any issues?" at bounding box center [193, 546] width 350 height 19
click at [21, 57] on icon at bounding box center [19, 58] width 12 height 12
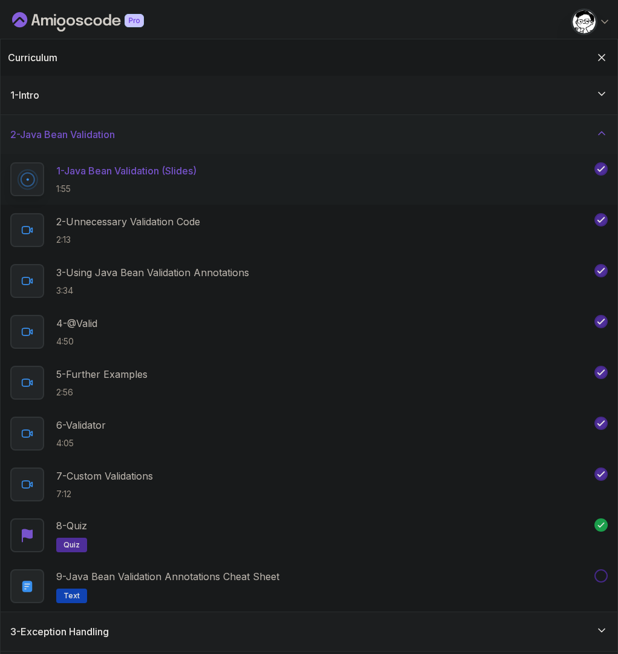
click at [53, 129] on h3 "2 - Java Bean Validation" at bounding box center [62, 134] width 105 height 15
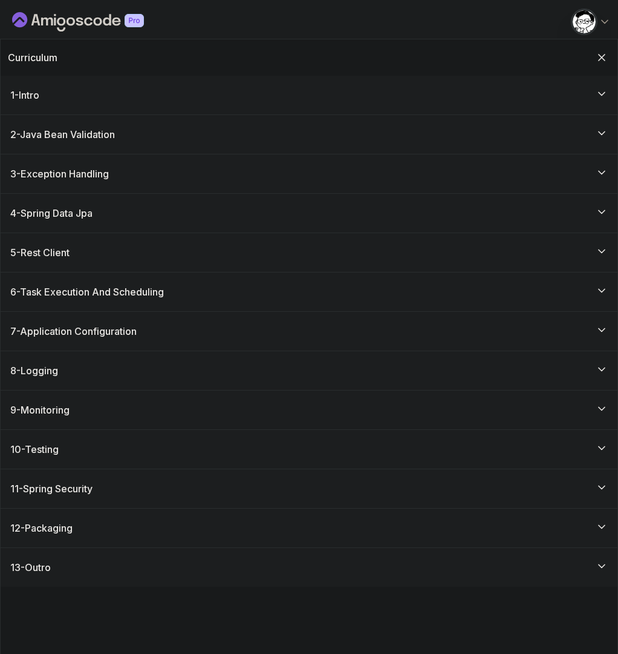
click at [85, 286] on h3 "6 - Task Execution And Scheduling" at bounding box center [87, 291] width 154 height 15
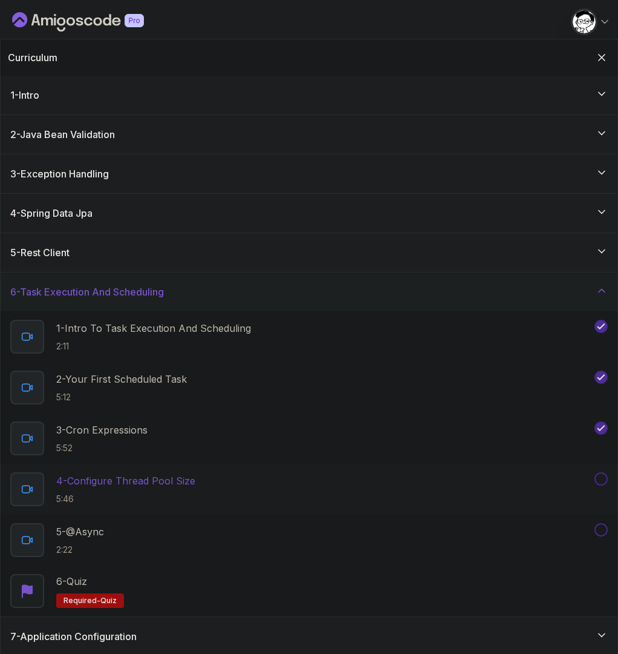
click at [164, 474] on p "4 - Configure Thread Pool Size" at bounding box center [125, 480] width 139 height 15
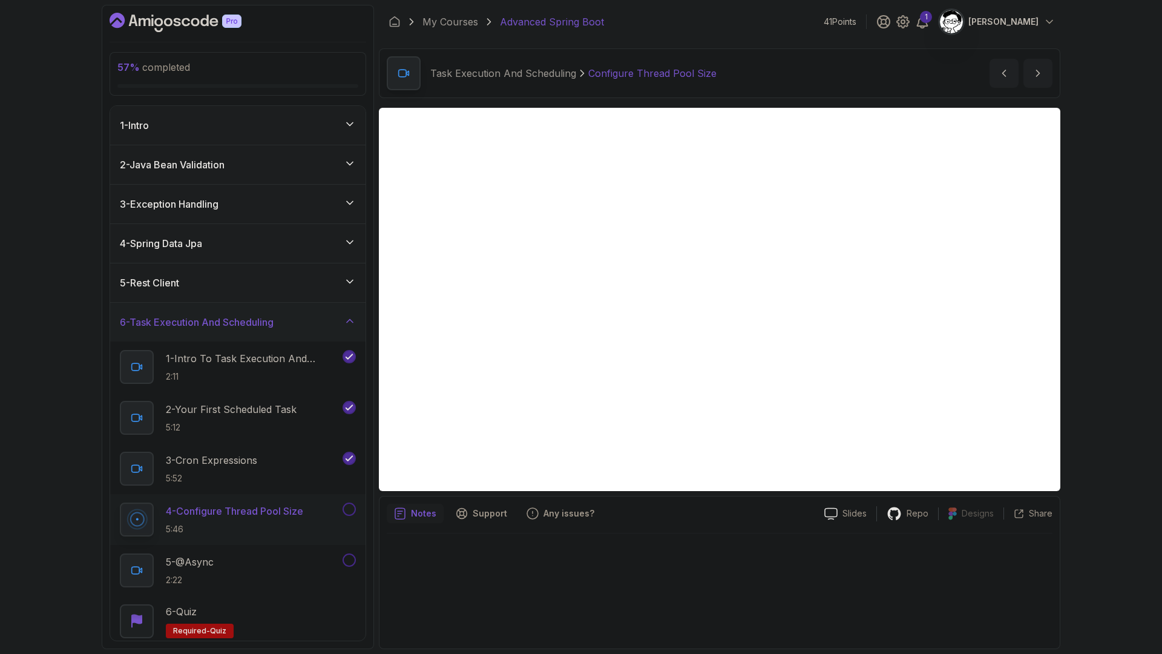
click at [618, 542] on div at bounding box center [720, 587] width 666 height 108
